Goal: Task Accomplishment & Management: Complete application form

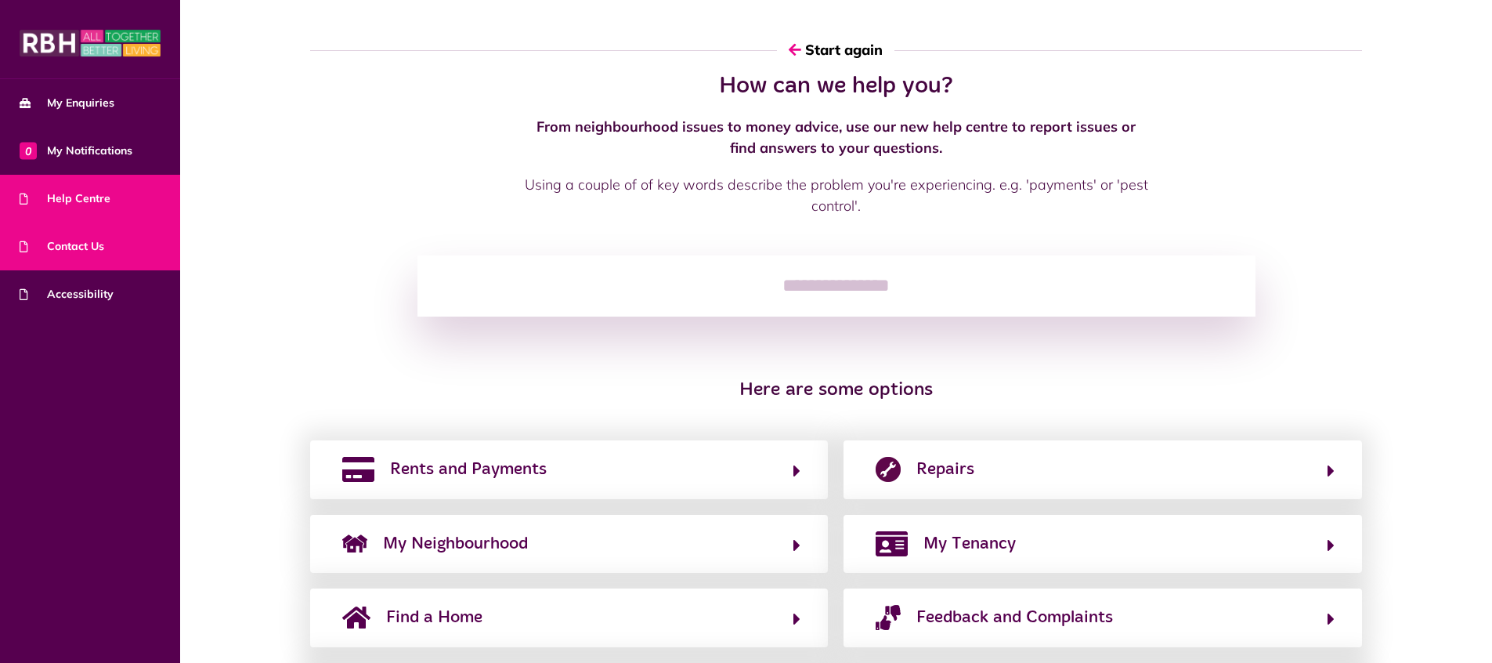
click at [106, 235] on link "Contact Us" at bounding box center [90, 246] width 180 height 48
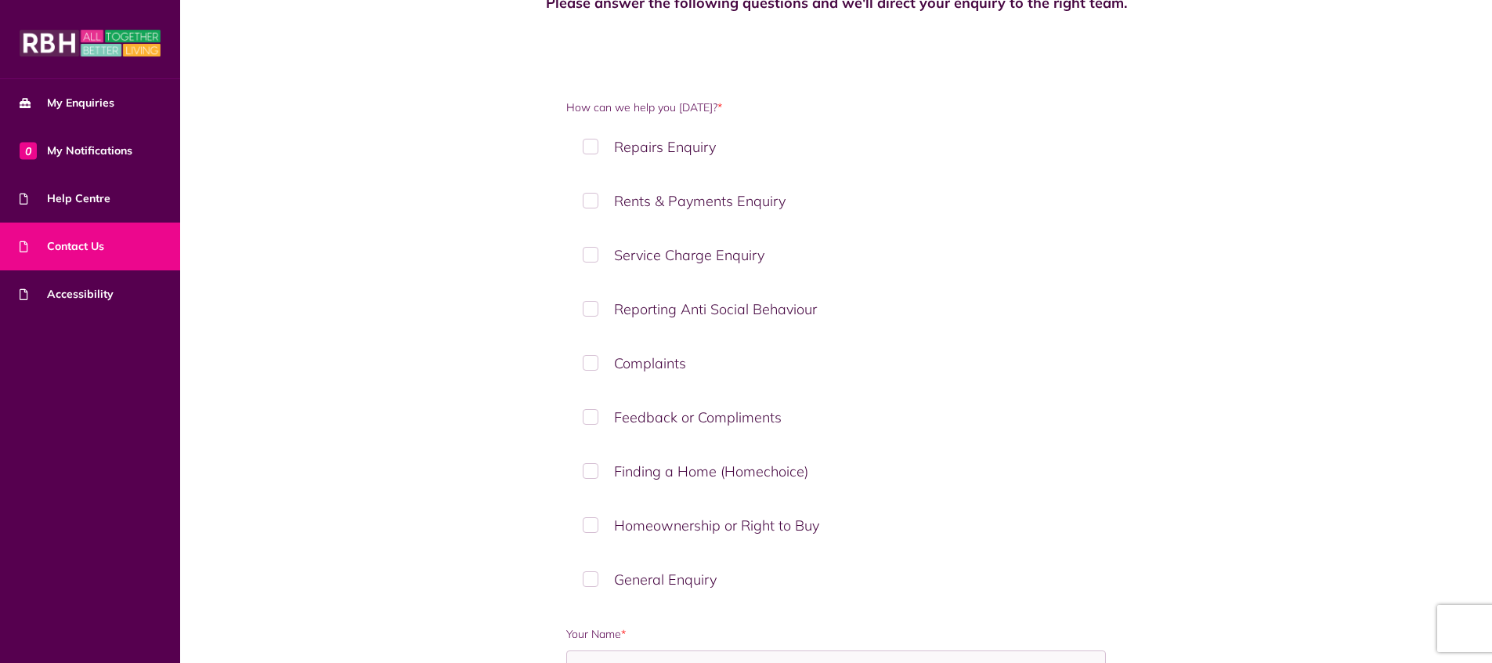
scroll to position [131, 0]
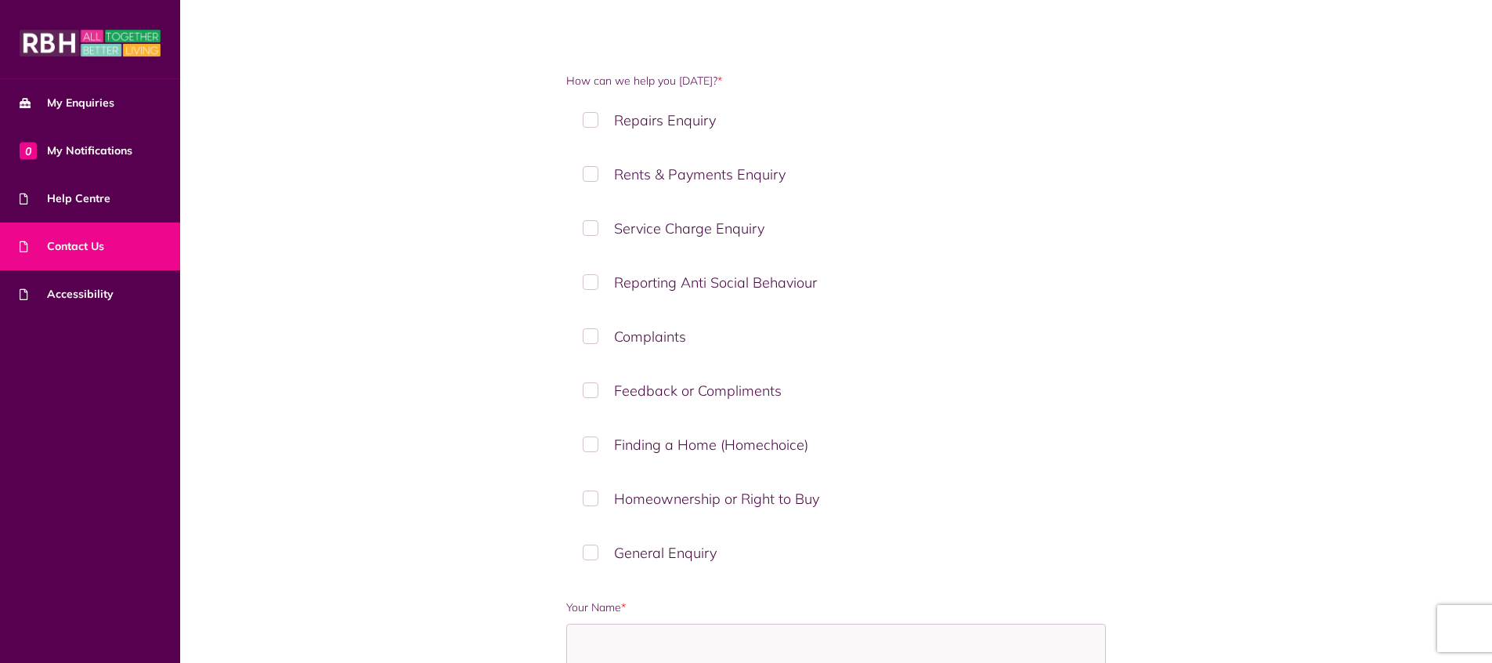
click at [592, 553] on label "General Enquiry" at bounding box center [836, 553] width 540 height 46
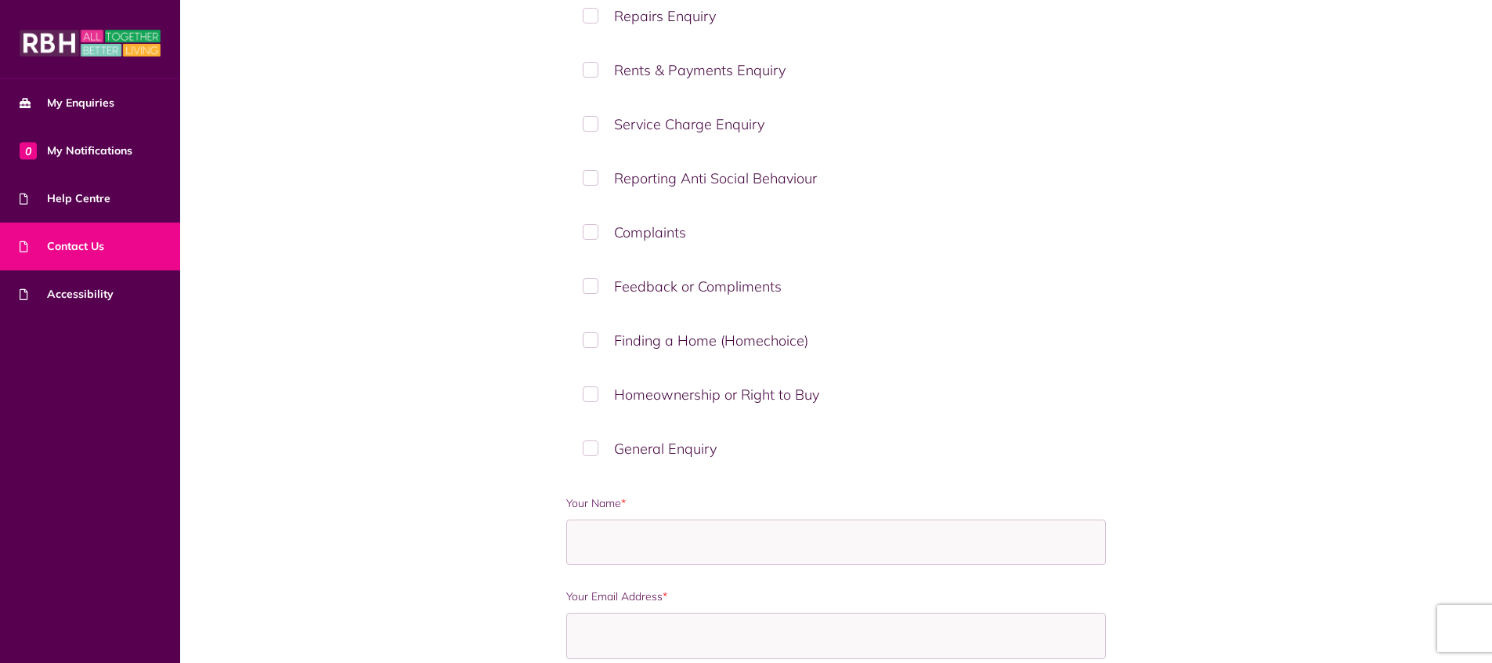
scroll to position [313, 0]
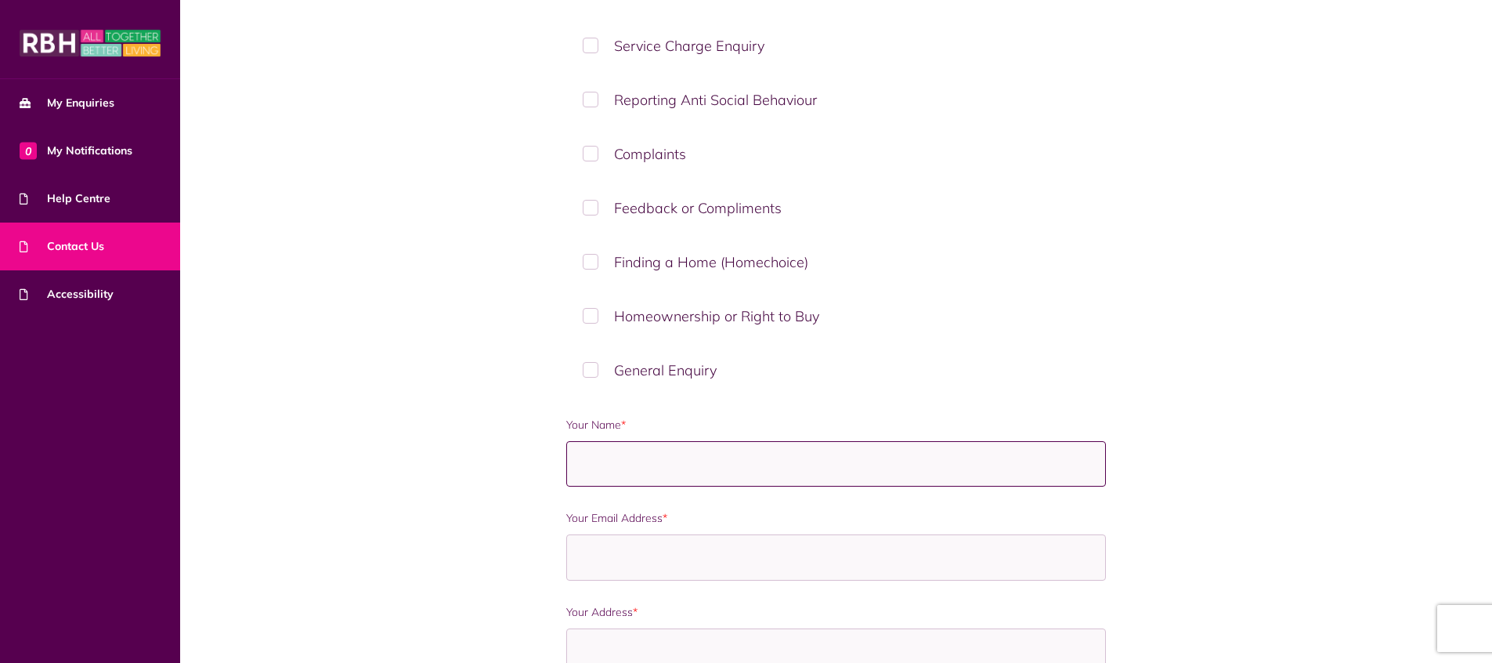
click at [684, 463] on input "Your Name *" at bounding box center [836, 464] width 540 height 46
type input "******"
